Goal: Task Accomplishment & Management: Manage account settings

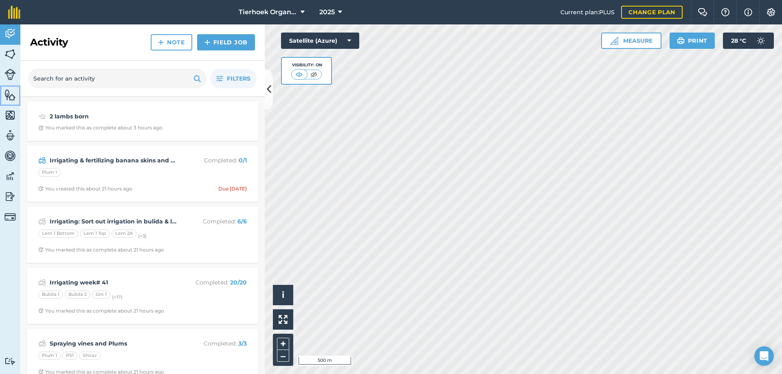
click at [9, 94] on img at bounding box center [9, 95] width 11 height 12
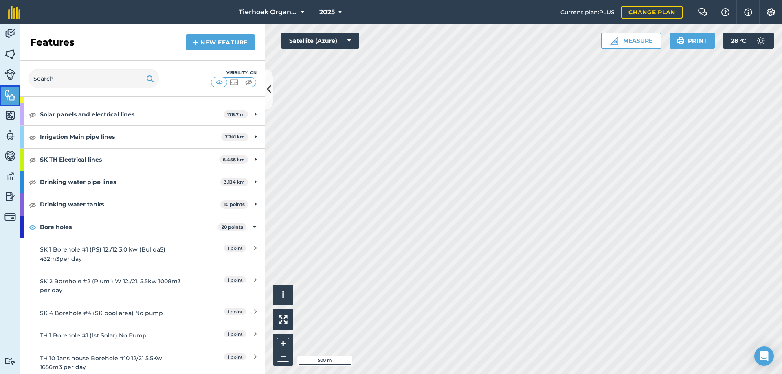
scroll to position [285, 0]
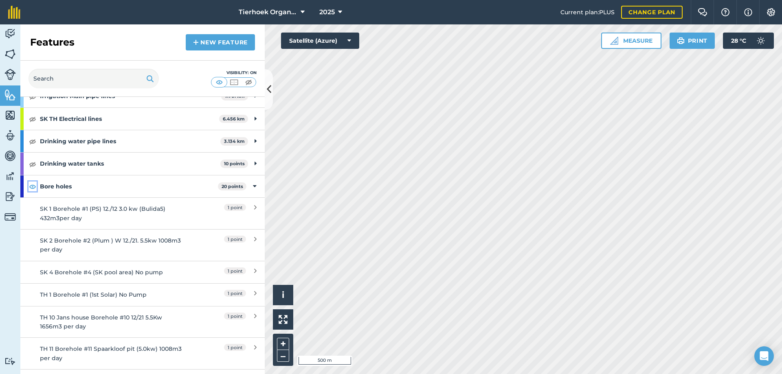
click at [30, 185] on img at bounding box center [32, 187] width 7 height 10
click at [6, 70] on img at bounding box center [9, 74] width 11 height 11
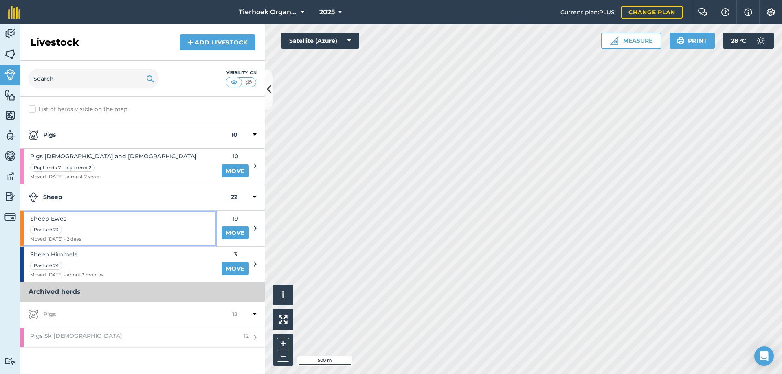
click at [133, 222] on div "Sheep Ewes Pasture 23 Moved [DATE] - 2 days" at bounding box center [118, 228] width 196 height 35
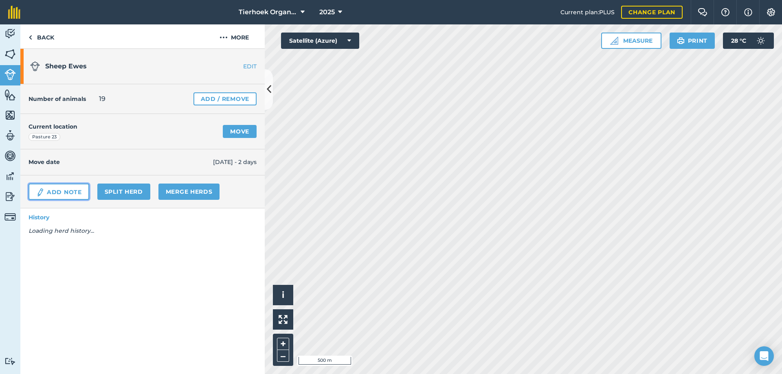
click at [51, 193] on link "Add Note" at bounding box center [59, 192] width 61 height 16
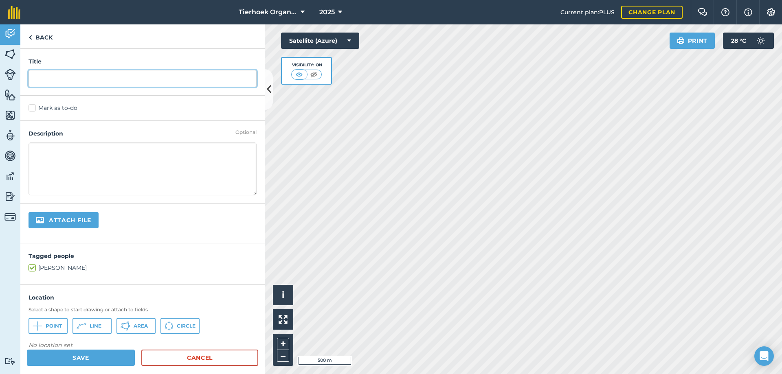
click at [53, 77] on input "text" at bounding box center [143, 78] width 228 height 17
type input "1 lamb born"
click at [32, 107] on label "Mark as to-do" at bounding box center [143, 108] width 228 height 9
click at [32, 107] on input "Mark as to-do" at bounding box center [31, 106] width 5 height 5
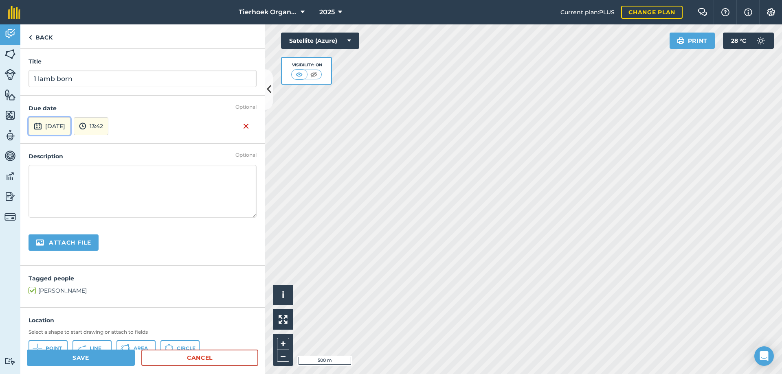
click at [70, 126] on button "[DATE]" at bounding box center [50, 126] width 42 height 18
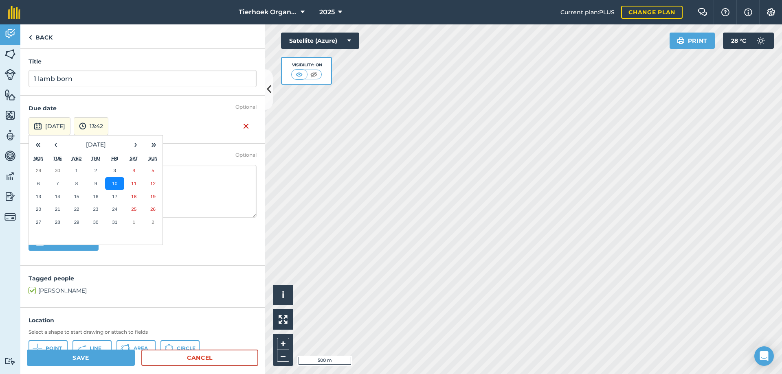
click at [114, 182] on abbr "10" at bounding box center [114, 183] width 5 height 5
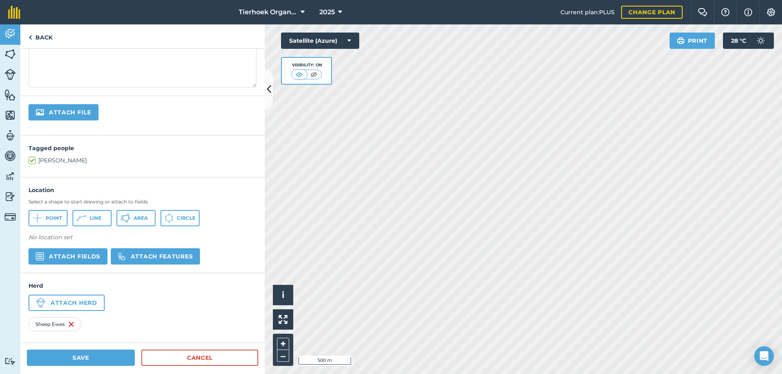
scroll to position [132, 0]
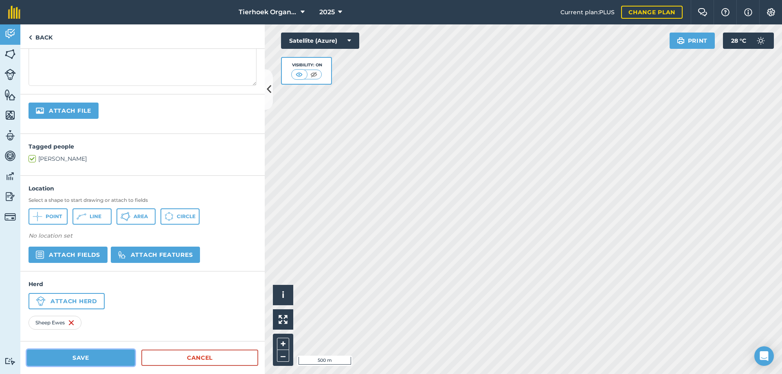
click at [101, 358] on button "Save" at bounding box center [81, 358] width 108 height 16
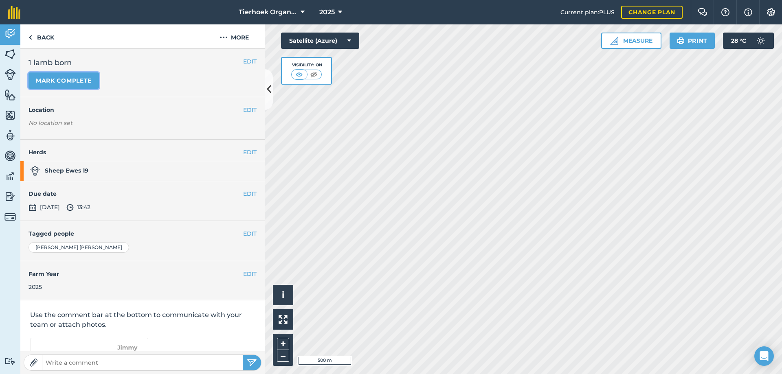
click at [77, 86] on button "Mark complete" at bounding box center [64, 80] width 70 height 16
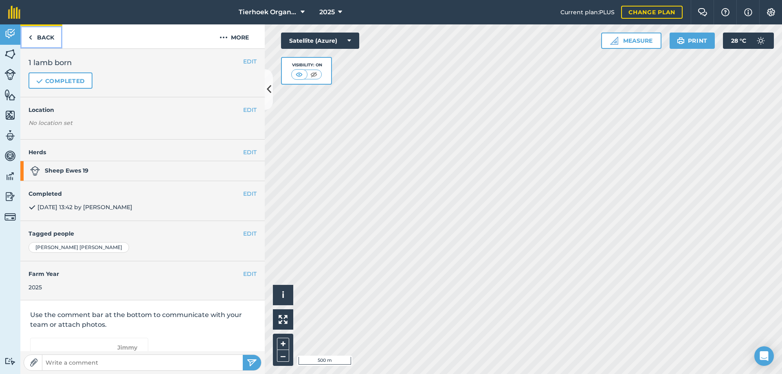
click at [34, 36] on link "Back" at bounding box center [41, 36] width 42 height 24
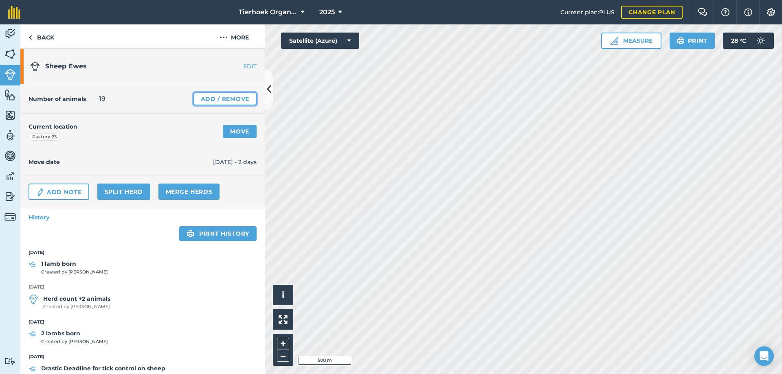
click at [209, 97] on link "Add / Remove" at bounding box center [224, 98] width 63 height 13
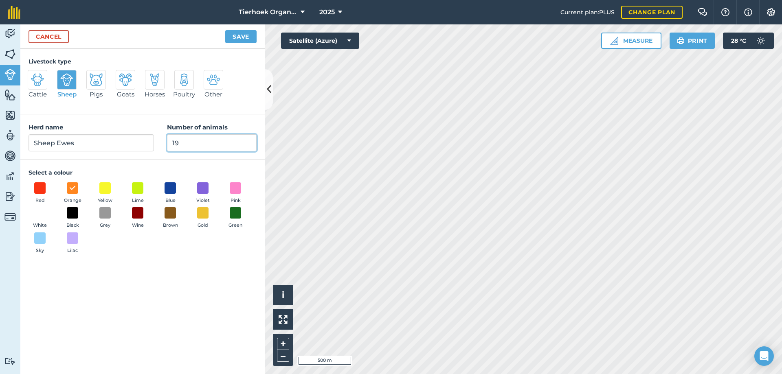
drag, startPoint x: 181, startPoint y: 143, endPoint x: 162, endPoint y: 144, distance: 19.2
click at [162, 144] on div "Herd name [PERSON_NAME] Number of animals 19" at bounding box center [142, 137] width 244 height 46
type input "20"
click at [239, 35] on button "Save" at bounding box center [240, 36] width 31 height 13
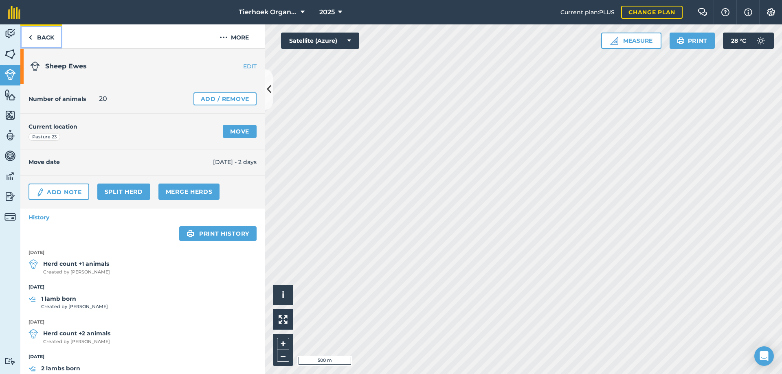
click at [33, 38] on link "Back" at bounding box center [41, 36] width 42 height 24
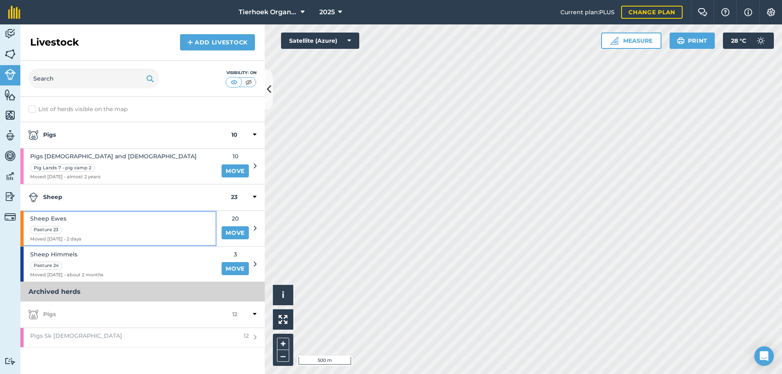
click at [84, 224] on div "Sheep Ewes Pasture 23 Moved [DATE] - 2 days" at bounding box center [118, 228] width 196 height 35
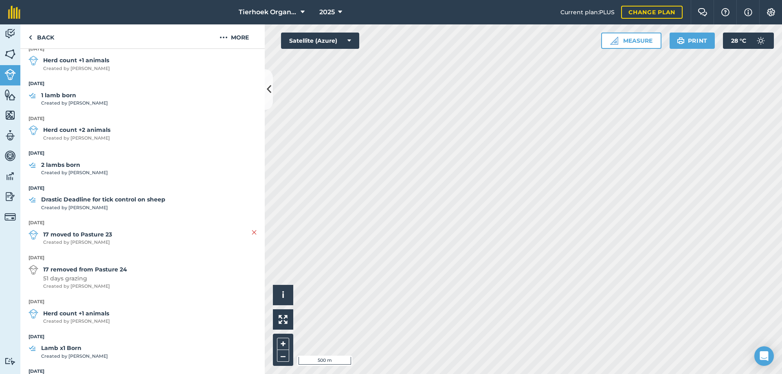
scroll to position [244, 0]
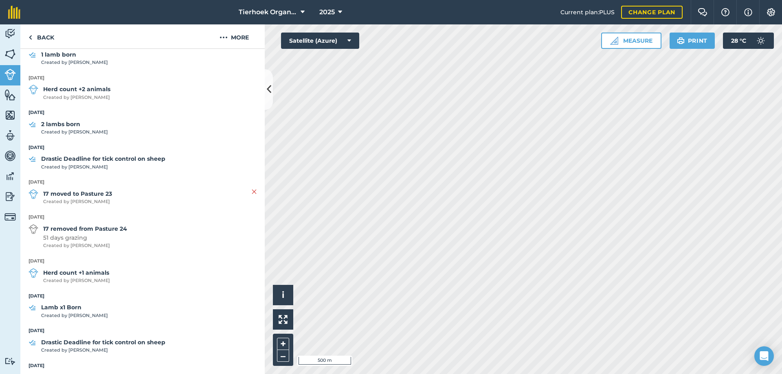
click at [67, 308] on strong "Lamb x1 Born" at bounding box center [74, 307] width 67 height 9
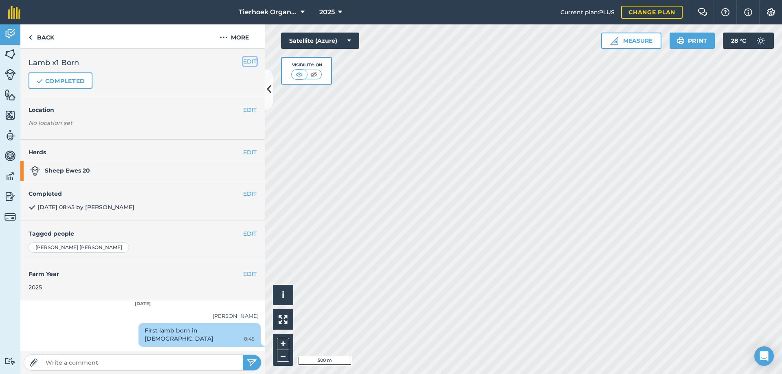
click at [249, 62] on button "EDIT" at bounding box center [249, 61] width 13 height 9
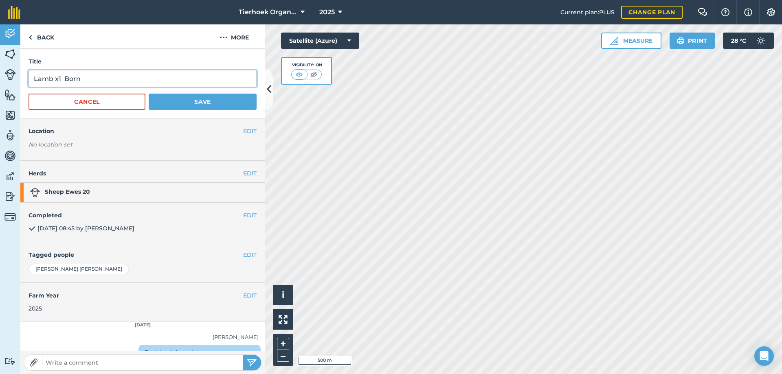
drag, startPoint x: 32, startPoint y: 78, endPoint x: 57, endPoint y: 77, distance: 24.5
click at [57, 77] on input "Lamb x1 Born" at bounding box center [143, 78] width 228 height 17
drag, startPoint x: 56, startPoint y: 77, endPoint x: 66, endPoint y: 79, distance: 10.7
click at [66, 79] on input "Lamb x1 Born" at bounding box center [143, 78] width 228 height 17
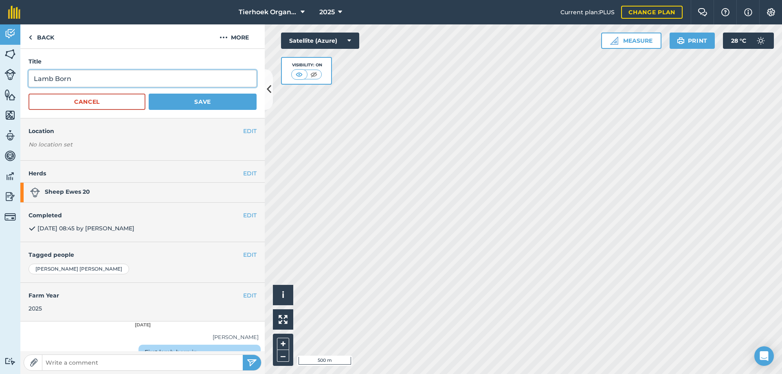
click at [33, 76] on input "Lamb Born" at bounding box center [143, 78] width 228 height 17
type input "1 Lamb Born"
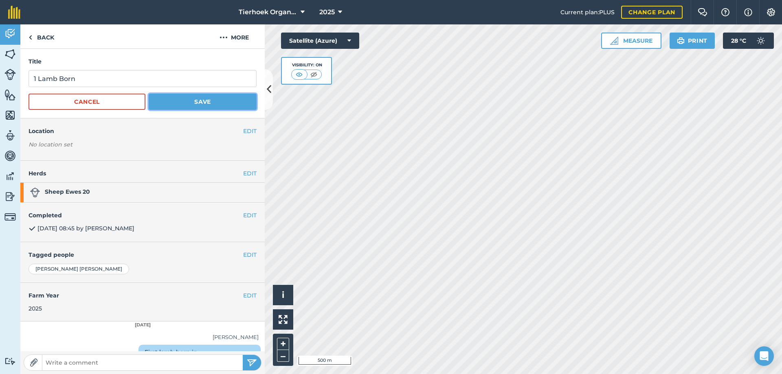
click at [167, 97] on button "Save" at bounding box center [203, 102] width 108 height 16
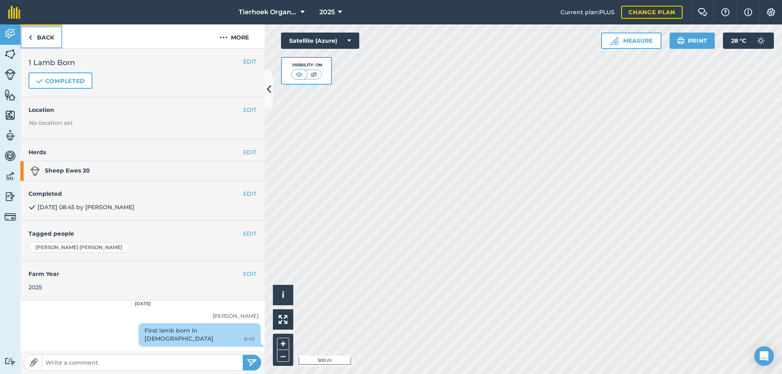
click at [39, 37] on link "Back" at bounding box center [41, 36] width 42 height 24
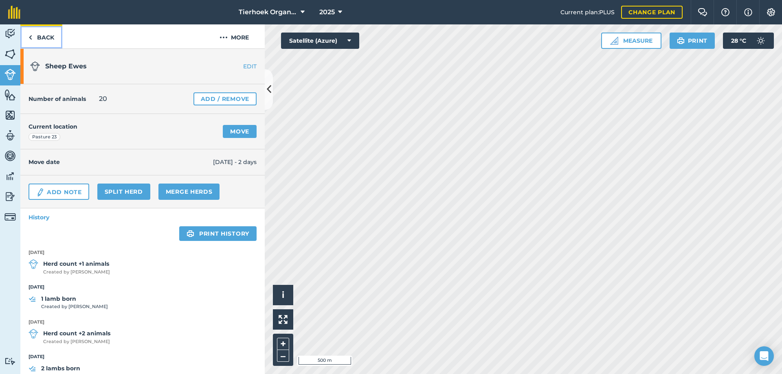
click at [37, 39] on link "Back" at bounding box center [41, 36] width 42 height 24
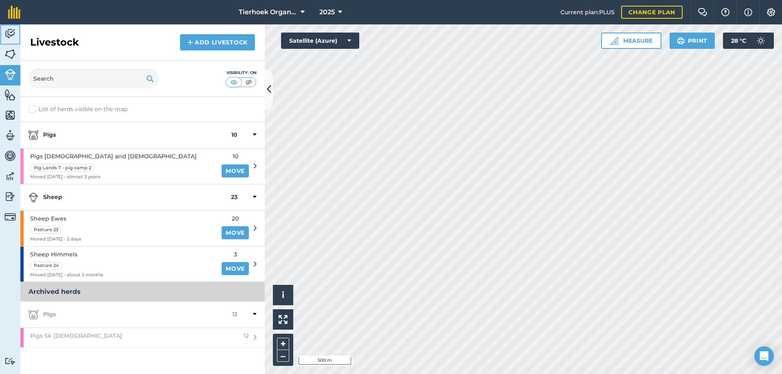
click at [10, 35] on img at bounding box center [9, 34] width 11 height 12
